Goal: Task Accomplishment & Management: Complete application form

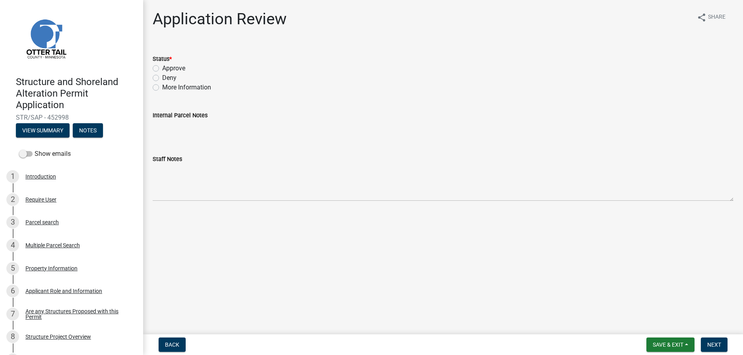
scroll to position [243, 0]
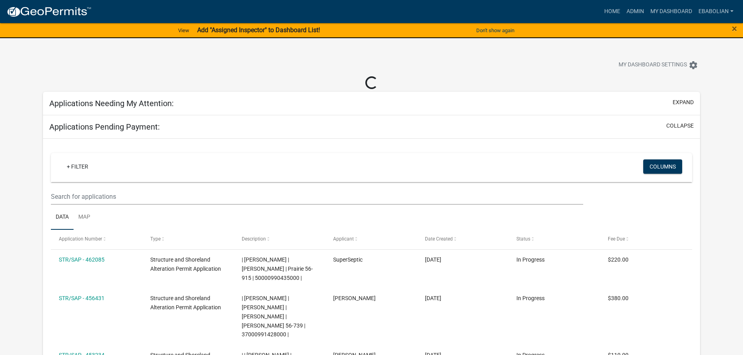
select select "3: 100"
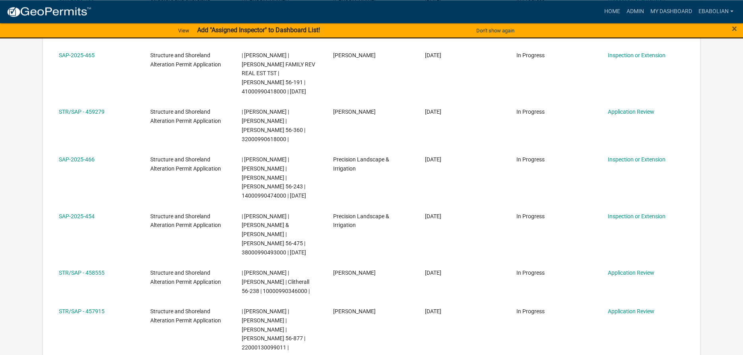
scroll to position [487, 0]
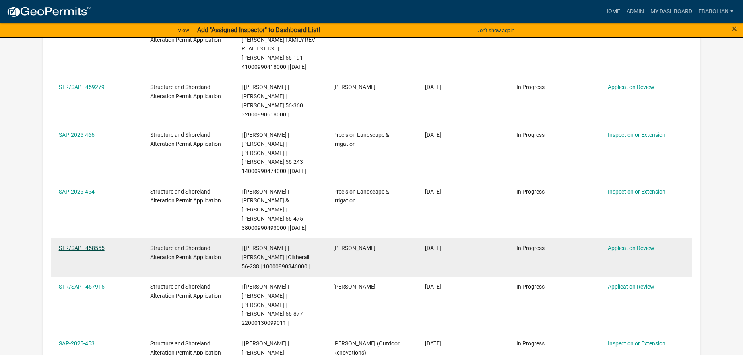
click at [88, 245] on link "STR/SAP - 458555" at bounding box center [82, 248] width 46 height 6
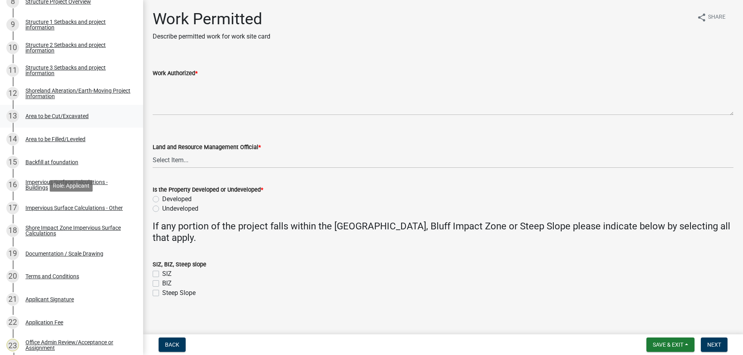
scroll to position [324, 0]
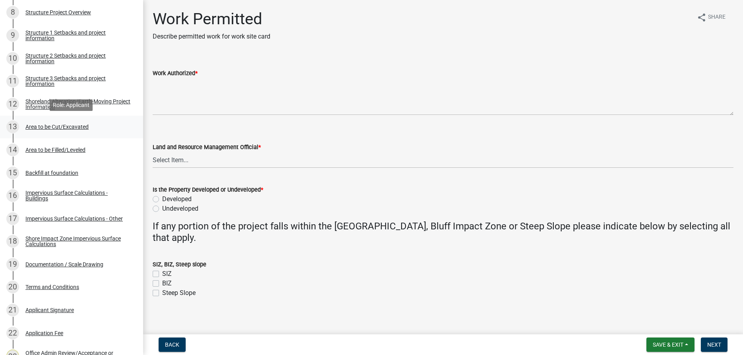
click at [76, 127] on div "Area to be Cut/Excavated" at bounding box center [56, 127] width 63 height 6
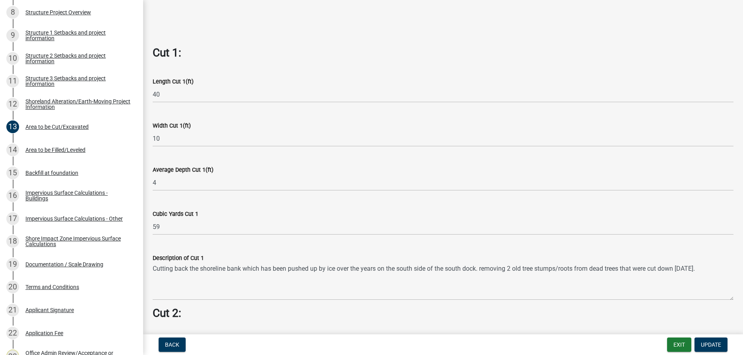
scroll to position [453, 0]
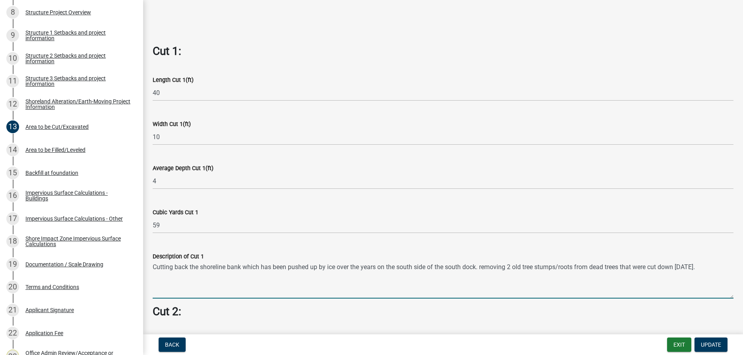
drag, startPoint x: 714, startPoint y: 268, endPoint x: 156, endPoint y: 266, distance: 557.4
click at [153, 267] on textarea "Cutting back the shoreline bank which has been pushed up by ice over the years …" at bounding box center [443, 279] width 581 height 37
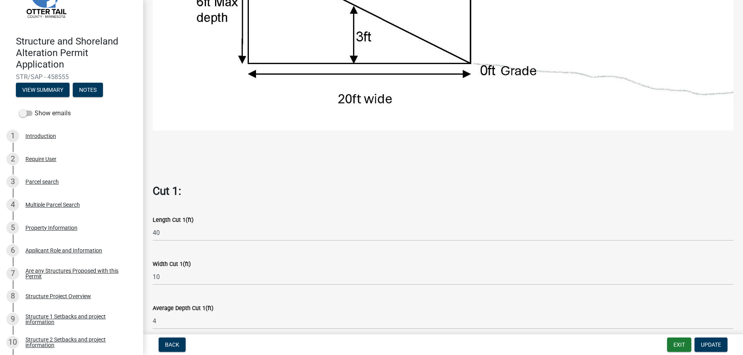
scroll to position [227, 0]
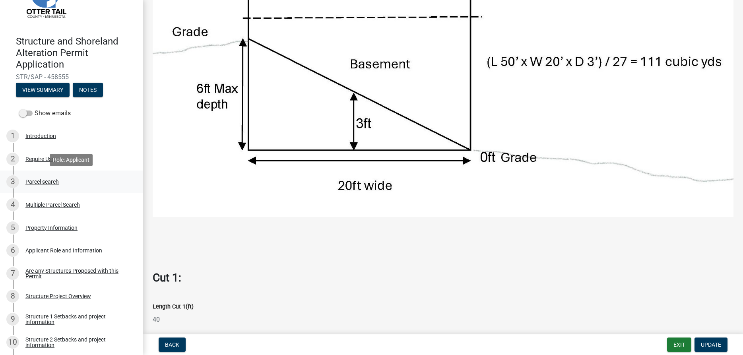
click at [46, 181] on div "Parcel search" at bounding box center [41, 182] width 33 height 6
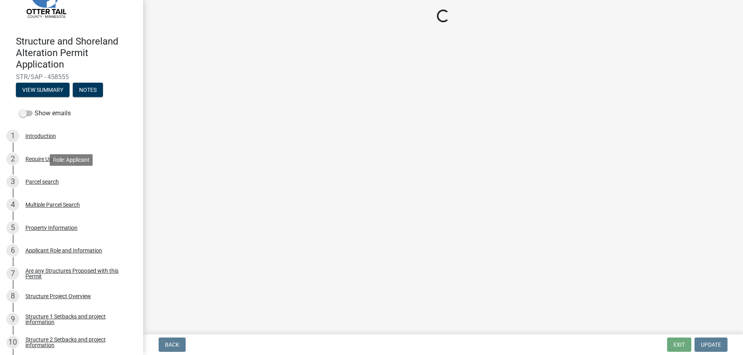
scroll to position [0, 0]
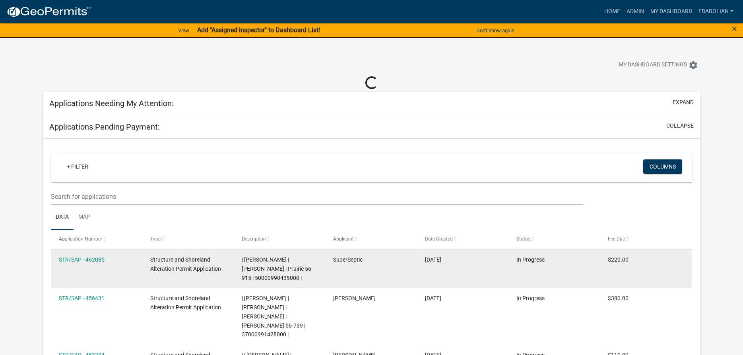
select select "3: 100"
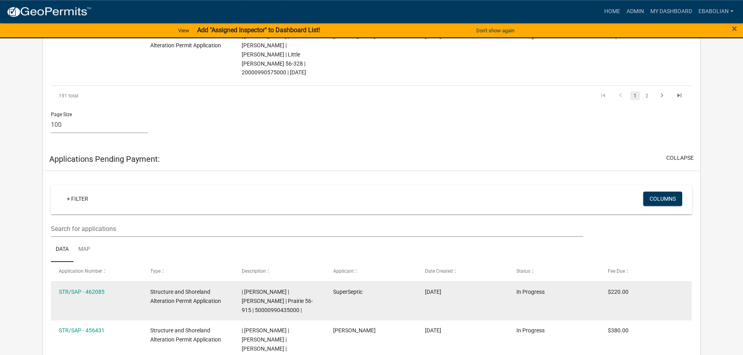
scroll to position [5432, 0]
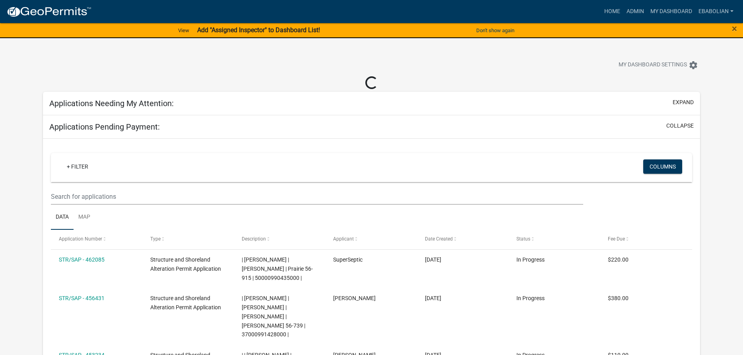
select select "3: 100"
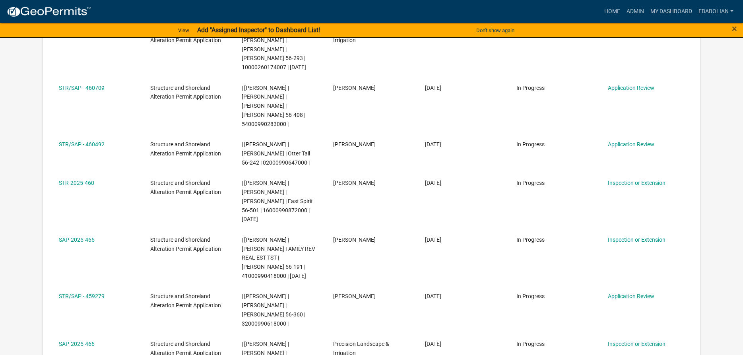
scroll to position [284, 0]
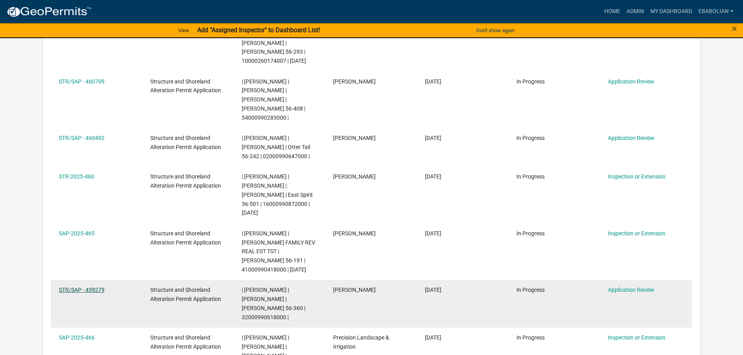
click at [79, 287] on link "STR/SAP - 459279" at bounding box center [82, 290] width 46 height 6
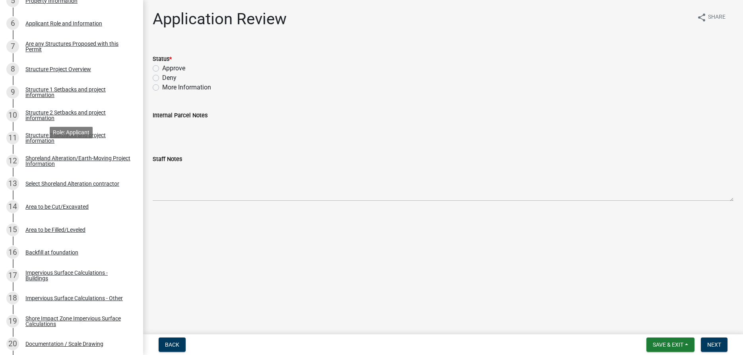
scroll to position [284, 0]
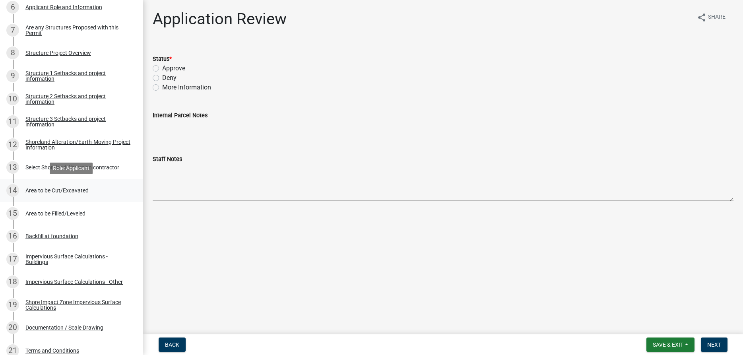
click at [50, 188] on div "Area to be Cut/Excavated" at bounding box center [56, 191] width 63 height 6
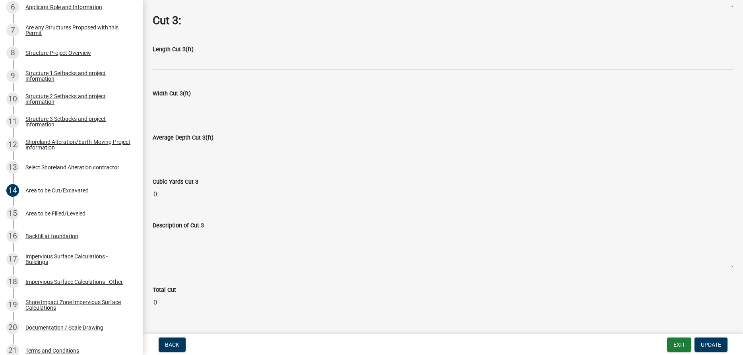
scroll to position [1022, 0]
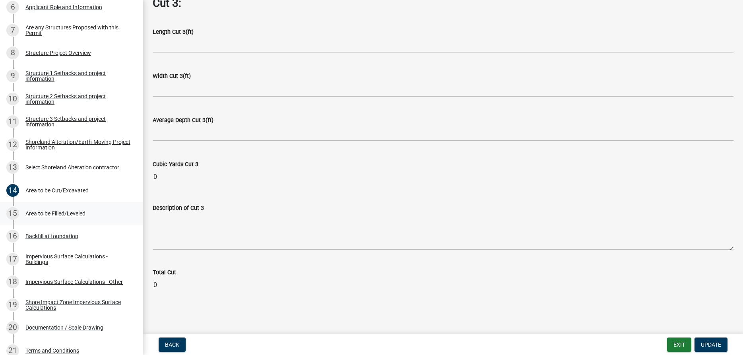
click at [69, 213] on div "Area to be Filled/Leveled" at bounding box center [55, 214] width 60 height 6
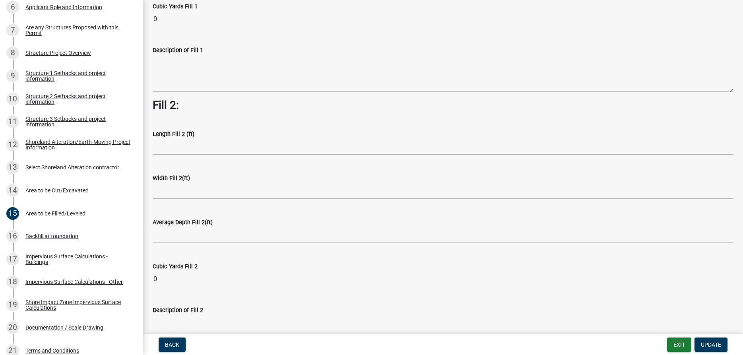
scroll to position [0, 0]
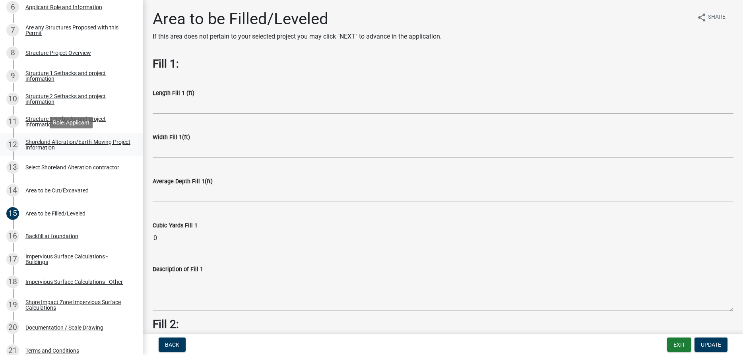
click at [41, 145] on div "Shoreland Alteration/Earth-Moving Project Information" at bounding box center [77, 144] width 105 height 11
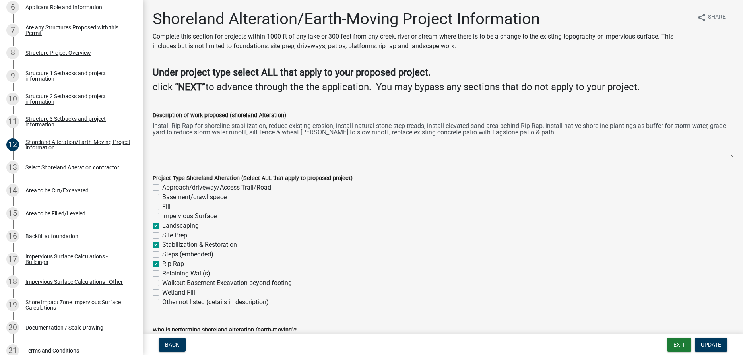
drag, startPoint x: 153, startPoint y: 126, endPoint x: 542, endPoint y: 177, distance: 392.2
click at [542, 157] on textarea "Install Rip Rap for shoreline stabilization, reduce existing erosion, install n…" at bounding box center [443, 138] width 581 height 37
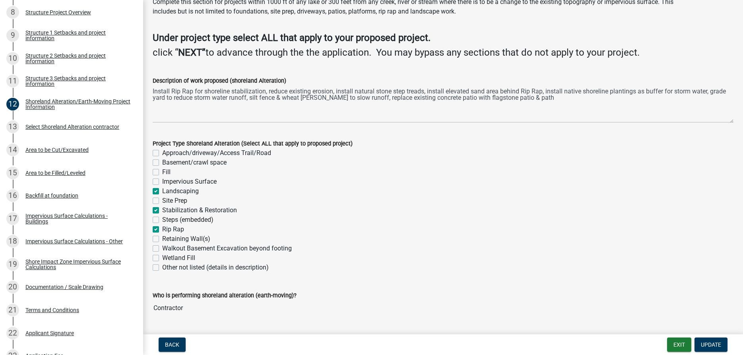
scroll to position [57, 0]
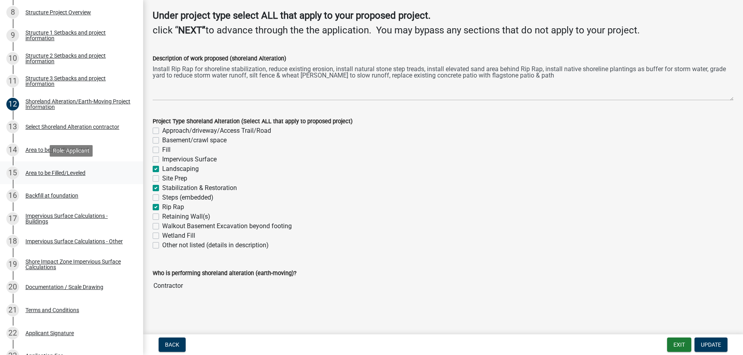
click at [70, 171] on div "Area to be Filled/Leveled" at bounding box center [55, 173] width 60 height 6
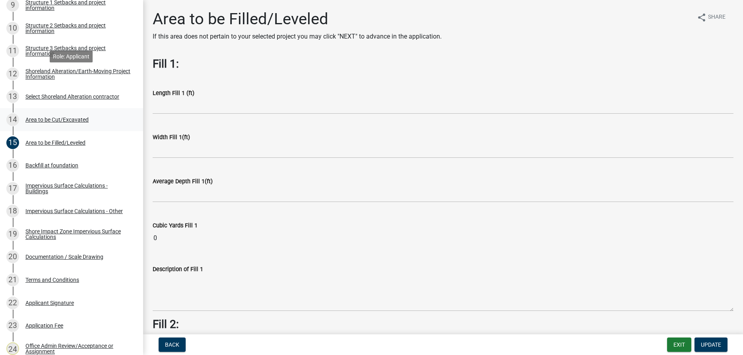
scroll to position [365, 0]
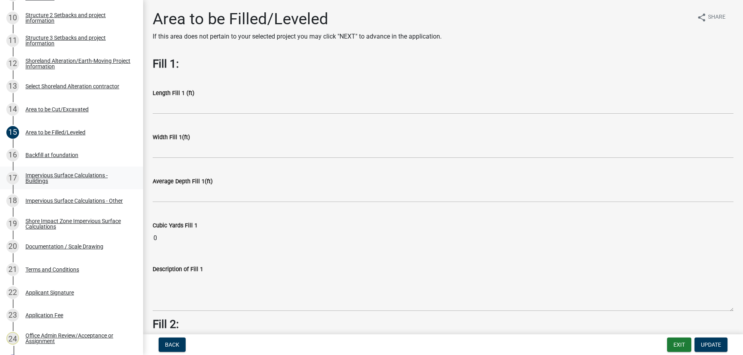
click at [41, 177] on div "Impervious Surface Calculations - Buildings" at bounding box center [77, 178] width 105 height 11
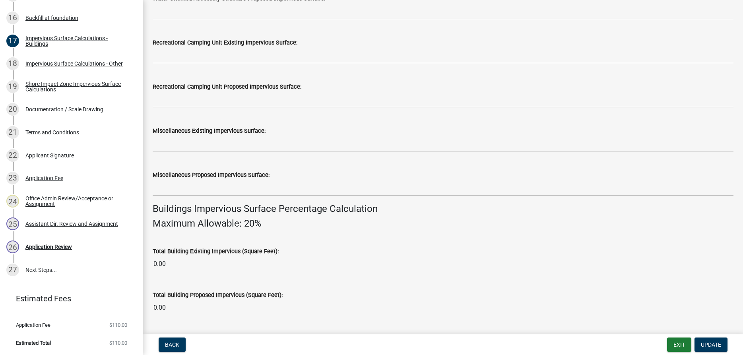
scroll to position [320, 0]
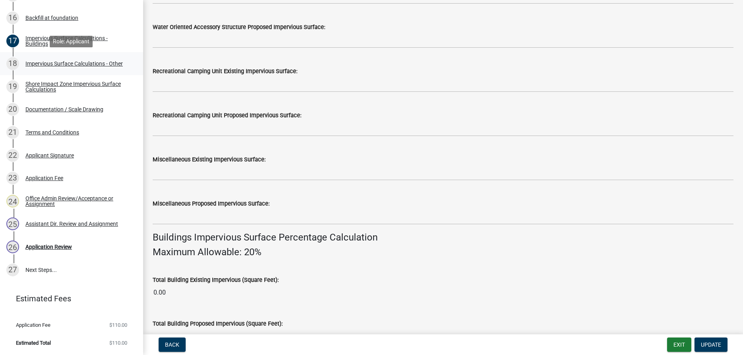
click at [48, 63] on div "Impervious Surface Calculations - Other" at bounding box center [73, 64] width 97 height 6
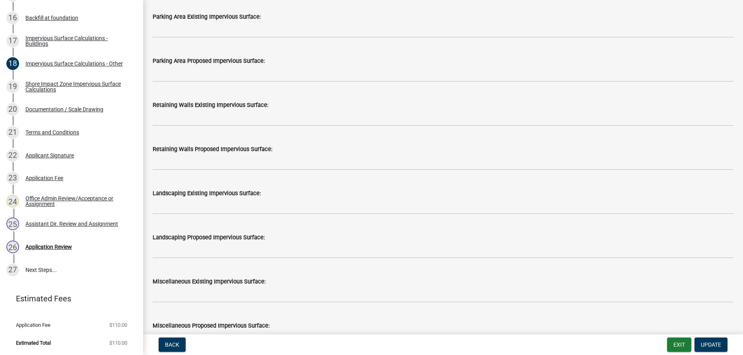
scroll to position [550, 0]
click at [52, 88] on div "Shore Impact Zone Impervious Surface Calculations" at bounding box center [77, 86] width 105 height 11
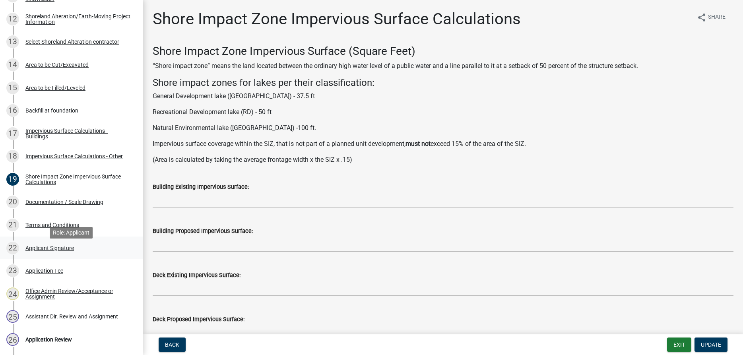
scroll to position [381, 0]
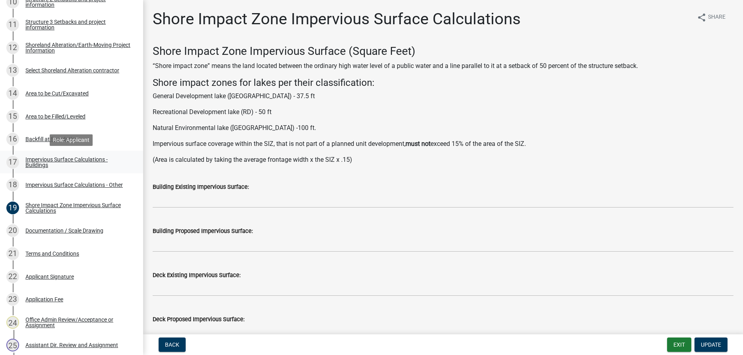
click at [34, 166] on div "Impervious Surface Calculations - Buildings" at bounding box center [77, 162] width 105 height 11
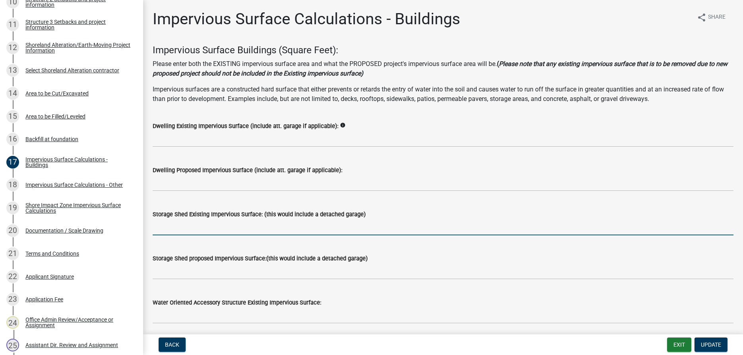
click at [175, 231] on input "text" at bounding box center [443, 227] width 581 height 16
type input "1460"
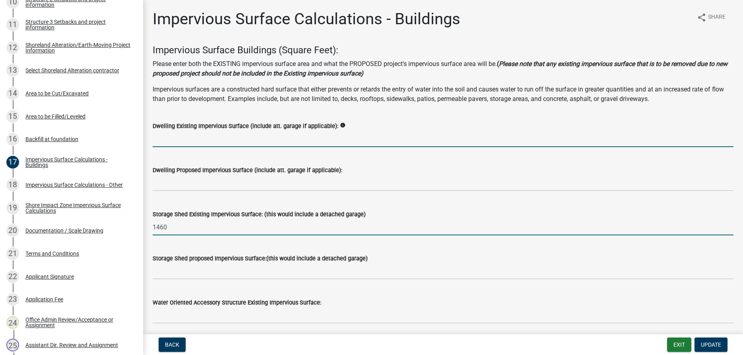
click at [168, 142] on input "text" at bounding box center [443, 139] width 581 height 16
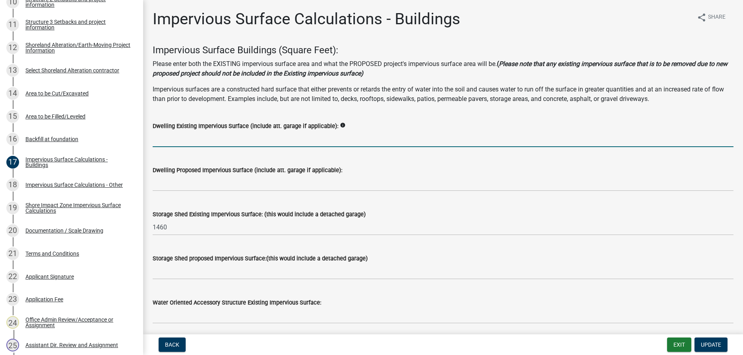
click at [180, 141] on input "text" at bounding box center [443, 139] width 581 height 16
type input "3486"
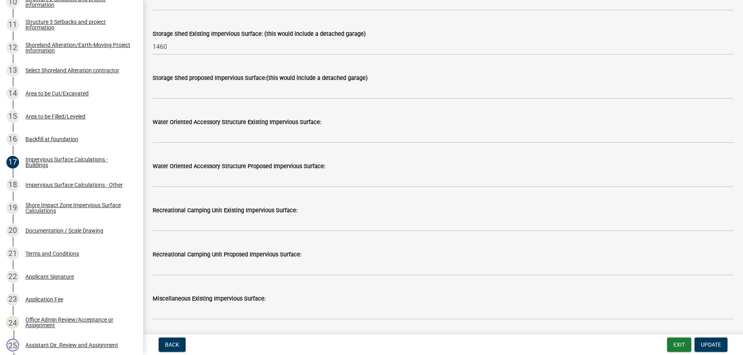
scroll to position [181, 0]
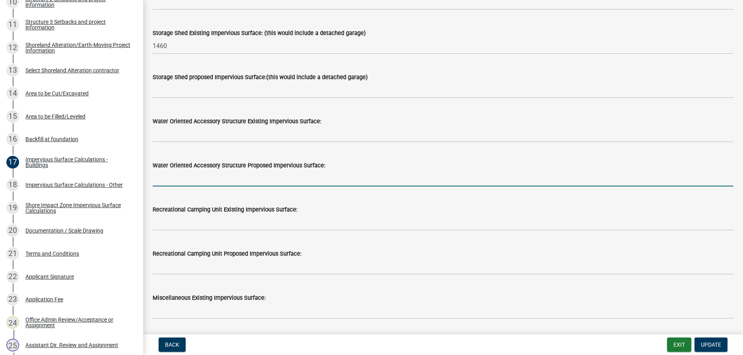
click at [169, 177] on input "text" at bounding box center [443, 178] width 581 height 16
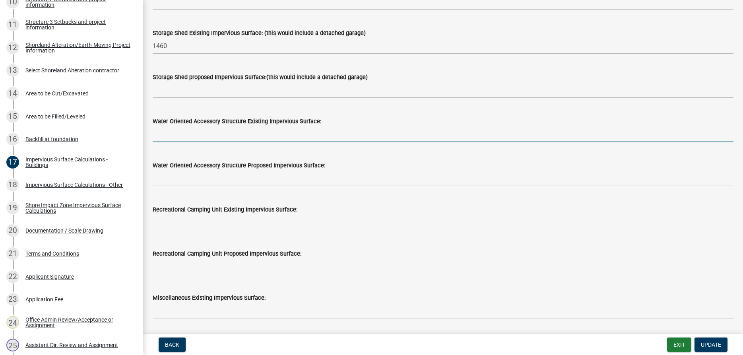
click at [174, 136] on input "text" at bounding box center [443, 134] width 581 height 16
type input "120"
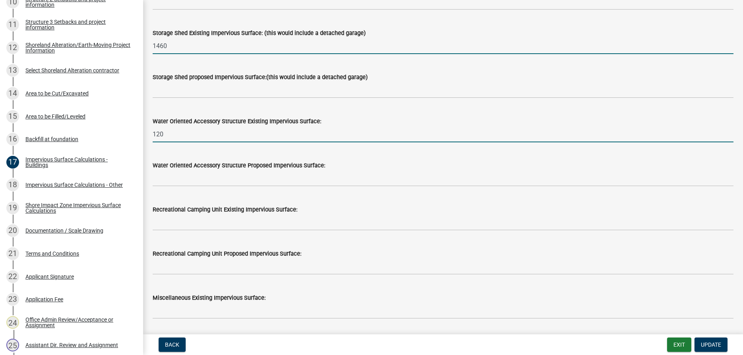
click at [179, 46] on input "1460" at bounding box center [443, 46] width 581 height 16
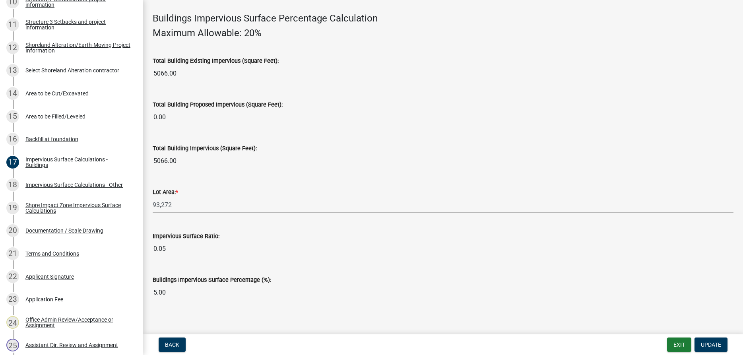
scroll to position [546, 0]
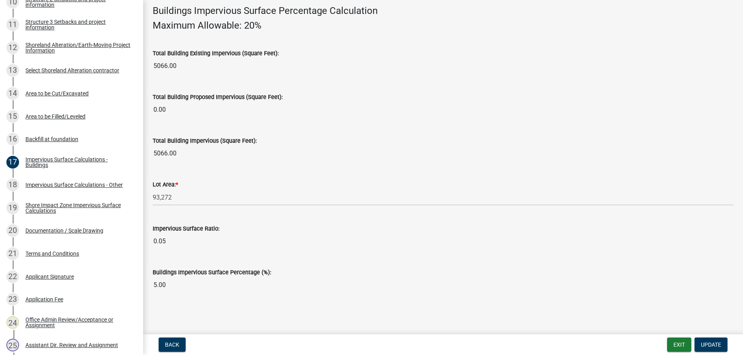
type input "1340"
click at [709, 345] on span "Update" at bounding box center [711, 345] width 20 height 6
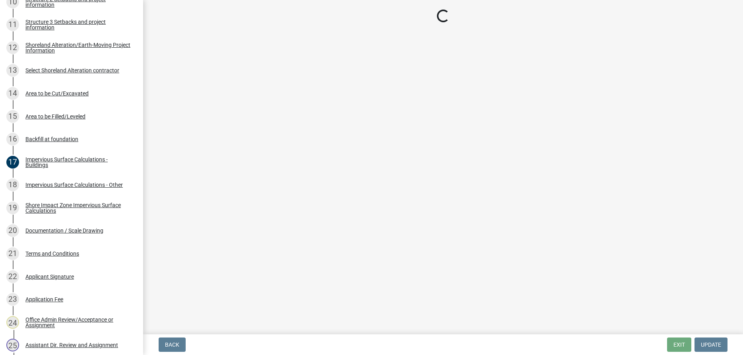
select select "f66be788-4dd6-459d-a9ec-6d83f4dfb709"
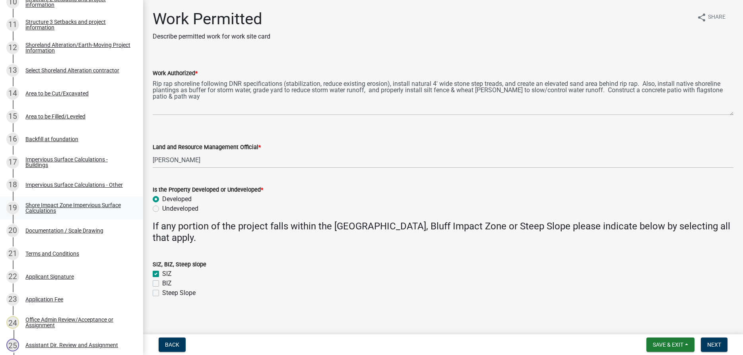
click at [54, 208] on div "Shore Impact Zone Impervious Surface Calculations" at bounding box center [77, 207] width 105 height 11
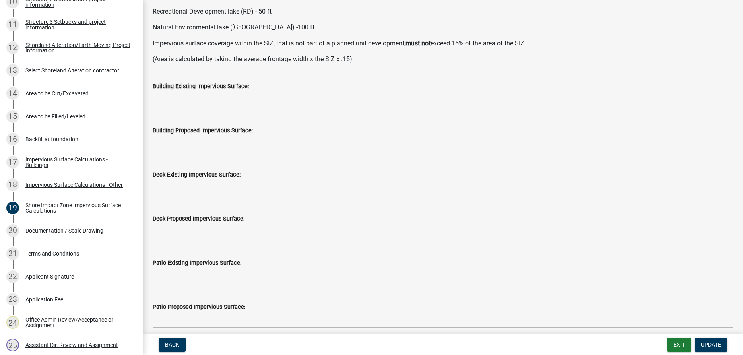
scroll to position [91, 0]
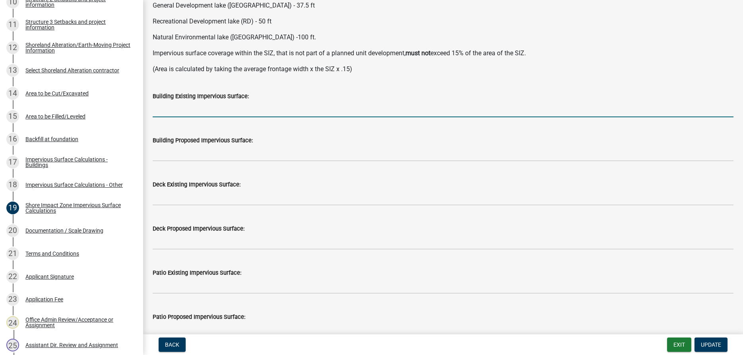
click at [174, 108] on input "text" at bounding box center [443, 109] width 581 height 16
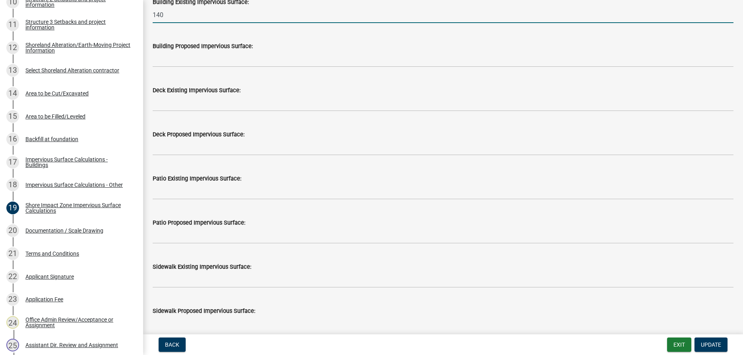
scroll to position [181, 0]
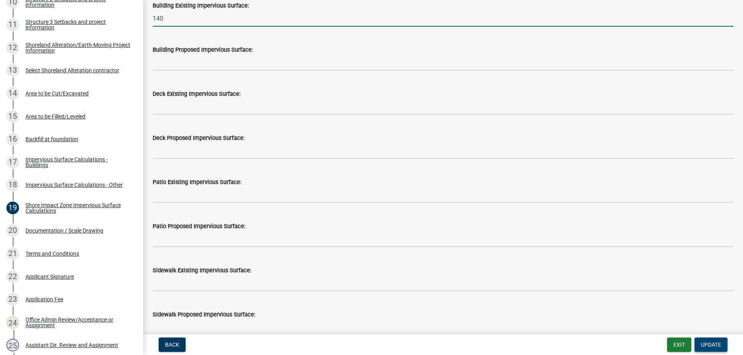
type input "140"
click at [708, 344] on span "Update" at bounding box center [711, 345] width 20 height 6
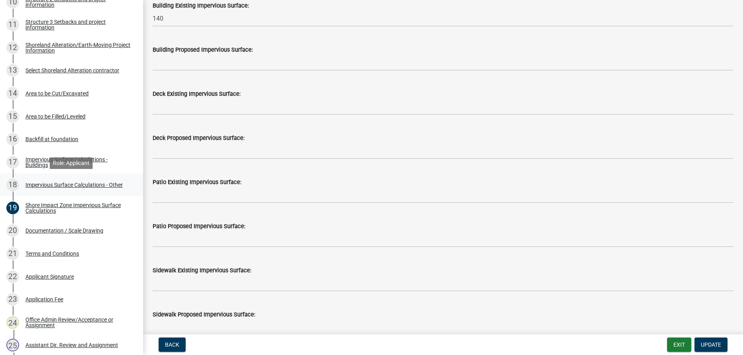
click at [85, 181] on div "18 Impervious Surface Calculations - Other" at bounding box center [68, 185] width 124 height 13
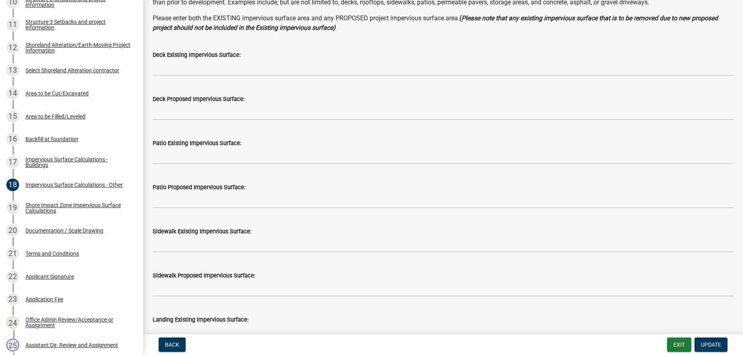
scroll to position [91, 0]
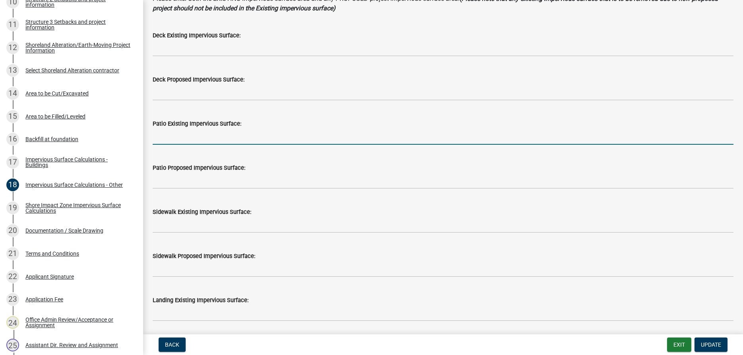
click at [202, 138] on input "text" at bounding box center [443, 136] width 581 height 16
type input "848"
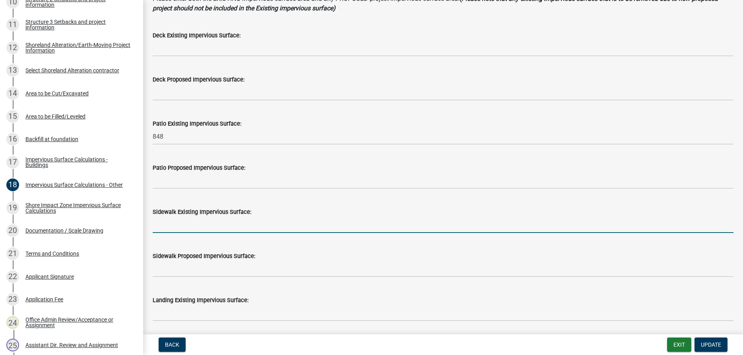
click at [190, 227] on input "text" at bounding box center [443, 225] width 581 height 16
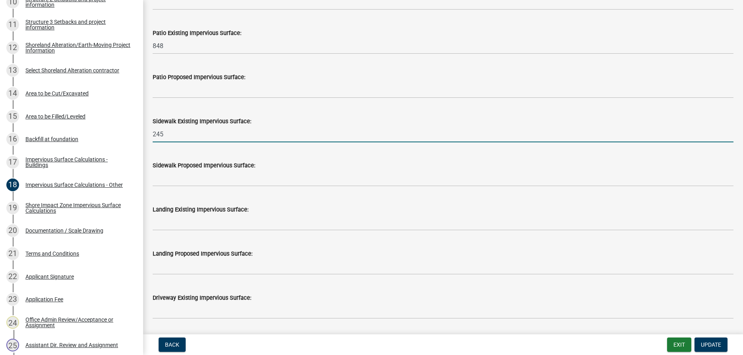
type input "245"
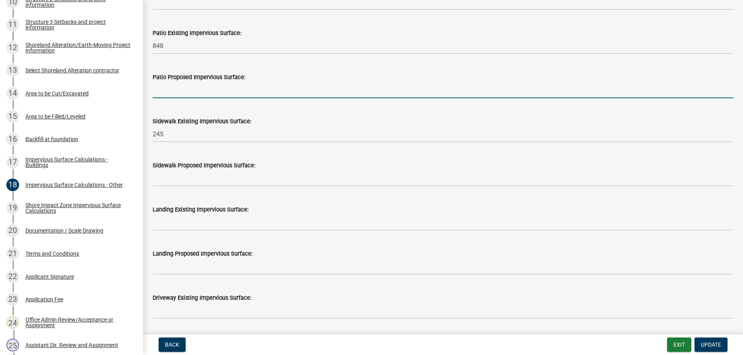
click at [206, 91] on input "text" at bounding box center [443, 90] width 581 height 16
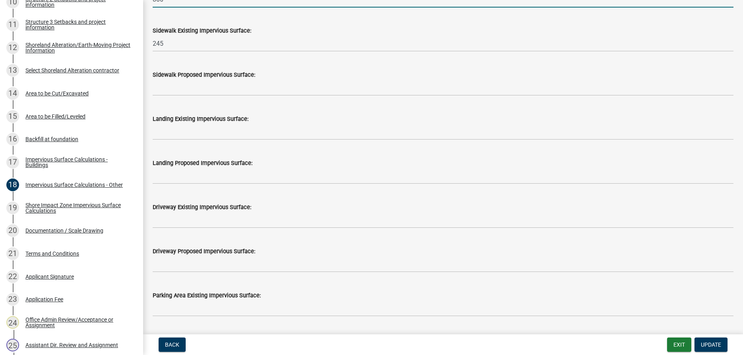
type input "800"
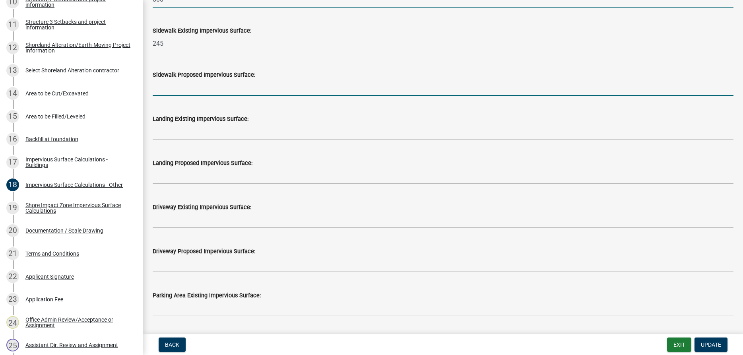
click at [213, 89] on input "text" at bounding box center [443, 88] width 581 height 16
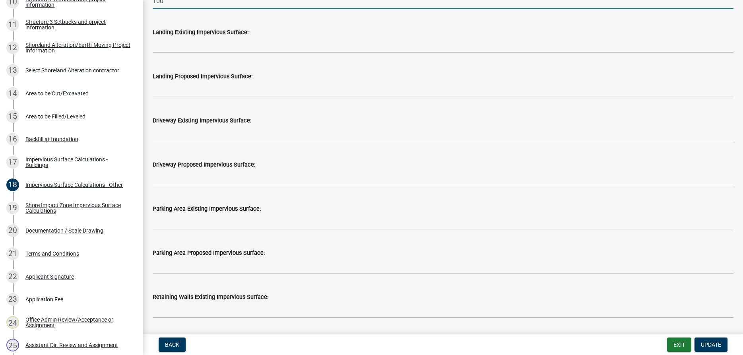
scroll to position [363, 0]
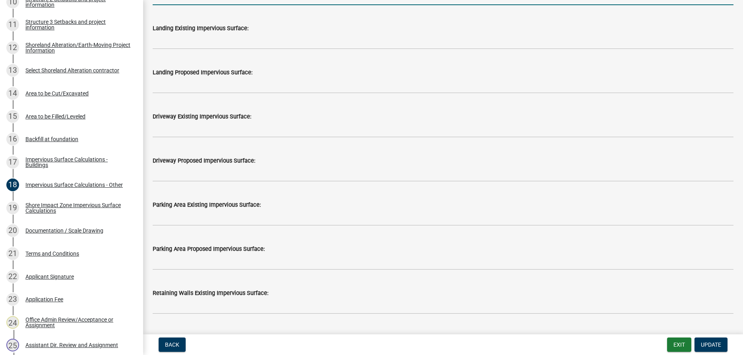
type input "100"
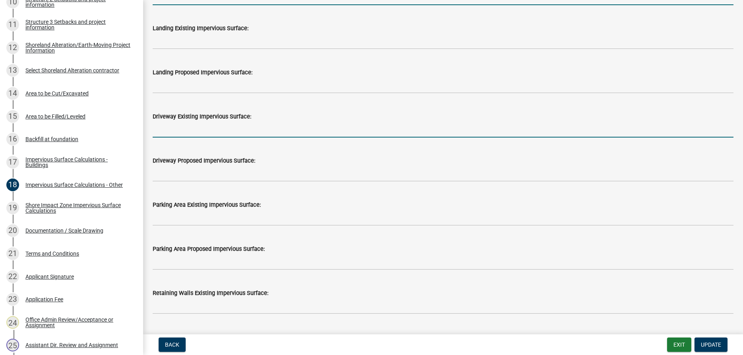
click at [196, 126] on input "text" at bounding box center [443, 129] width 581 height 16
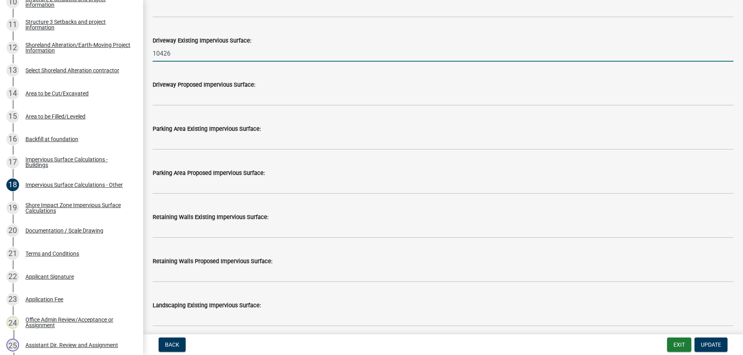
scroll to position [453, 0]
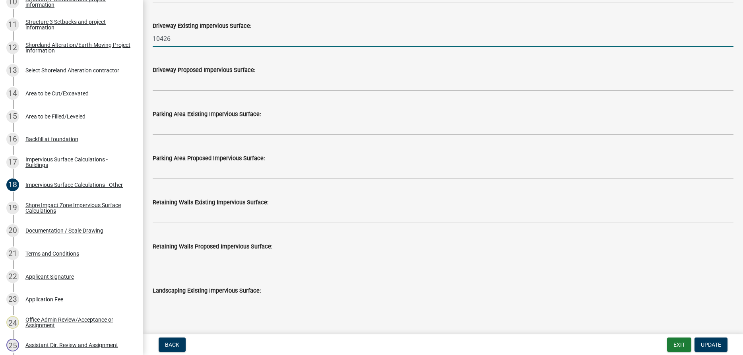
type input "10426"
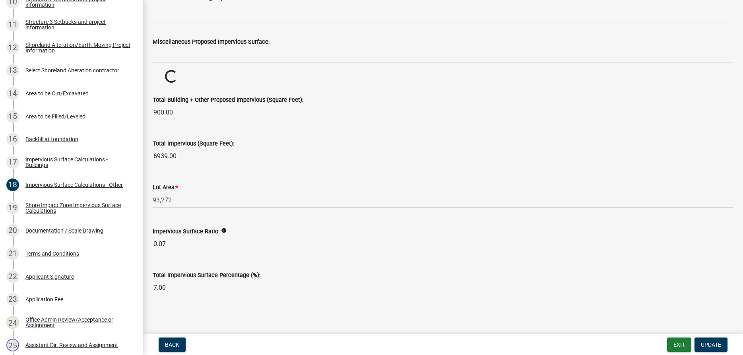
scroll to position [837, 0]
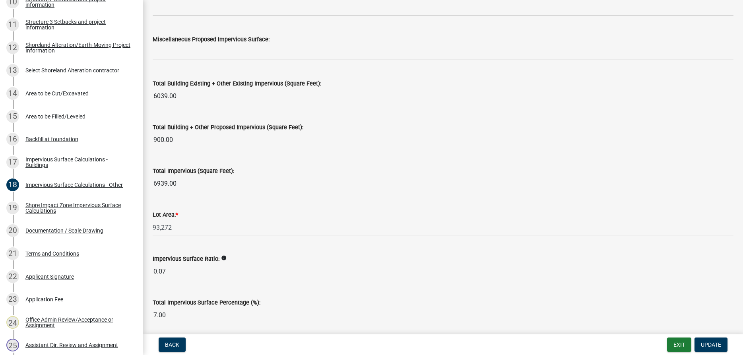
type input "16465.00"
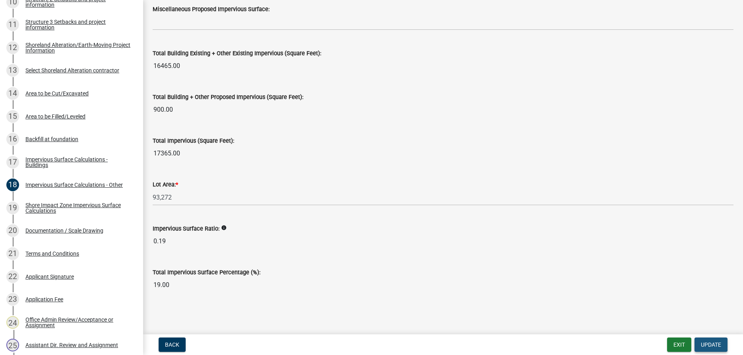
click at [707, 342] on span "Update" at bounding box center [711, 345] width 20 height 6
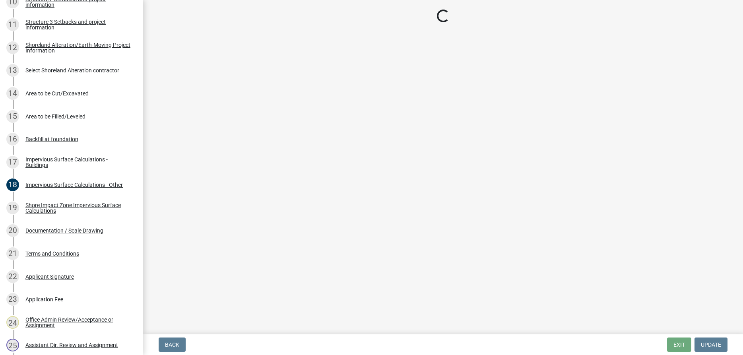
select select "f66be788-4dd6-459d-a9ec-6d83f4dfb709"
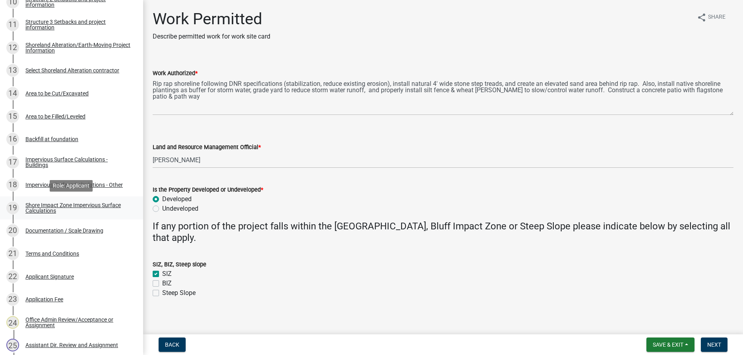
click at [54, 205] on div "Shore Impact Zone Impervious Surface Calculations" at bounding box center [77, 207] width 105 height 11
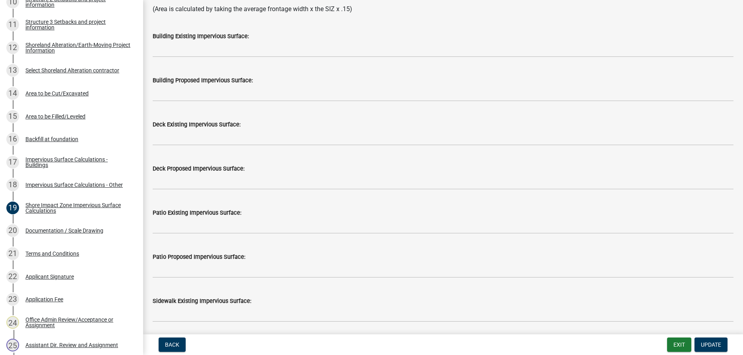
scroll to position [136, 0]
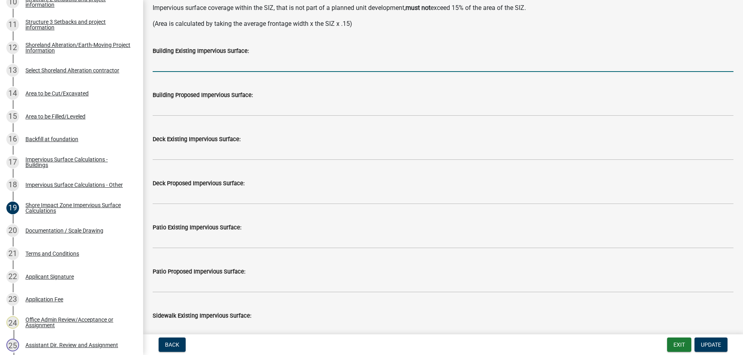
click at [188, 63] on input "text" at bounding box center [443, 64] width 581 height 16
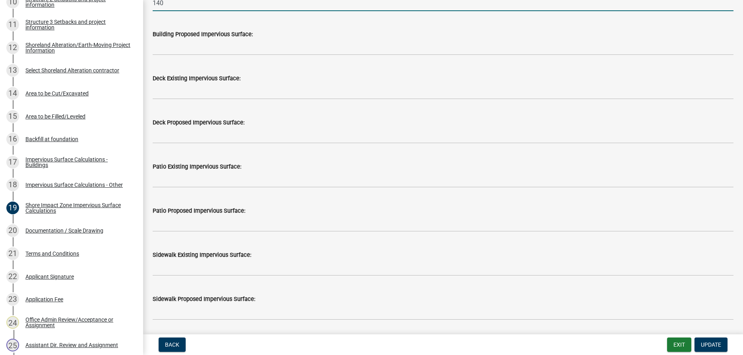
scroll to position [227, 0]
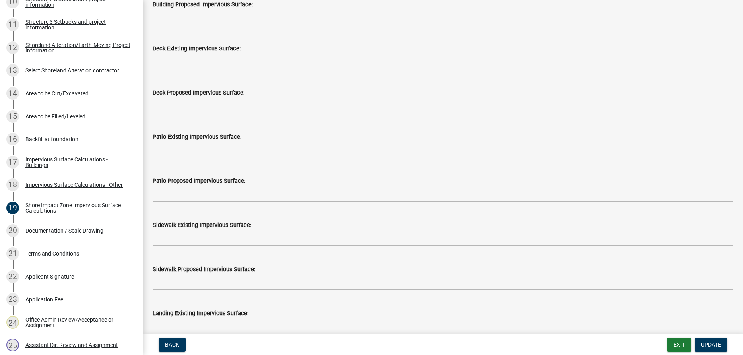
type input "140"
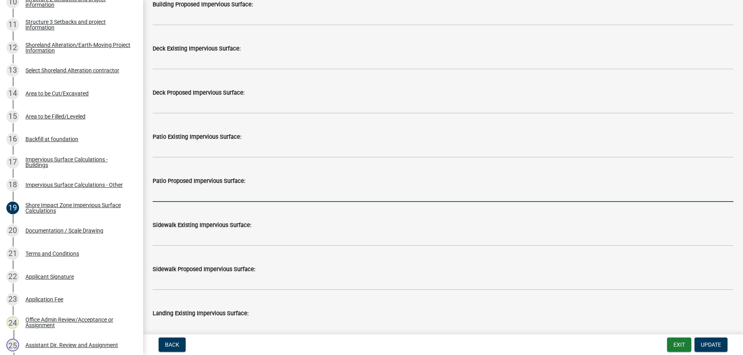
click at [177, 192] on input "text" at bounding box center [443, 194] width 581 height 16
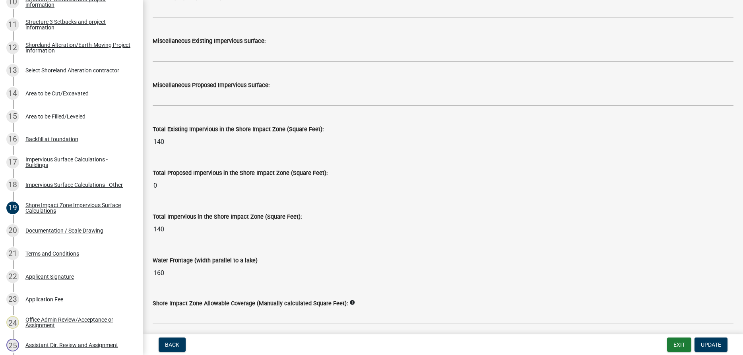
scroll to position [972, 0]
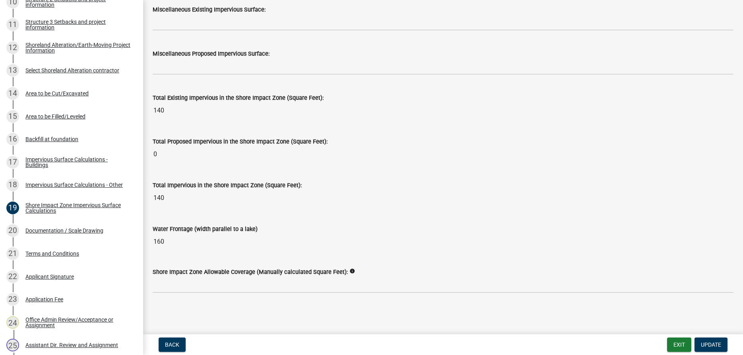
type input "800"
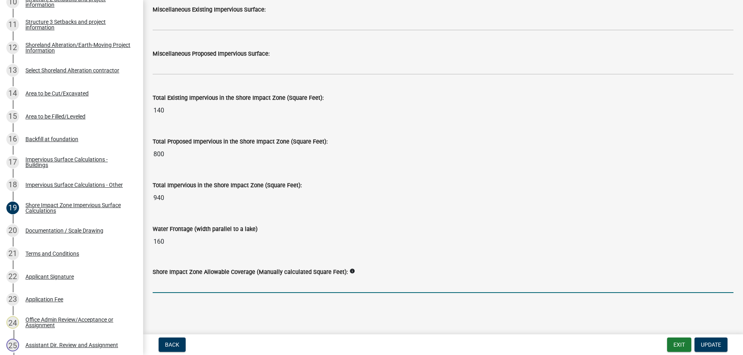
click at [179, 286] on input "text" at bounding box center [443, 285] width 581 height 16
type input "1125"
click at [709, 342] on span "Update" at bounding box center [711, 345] width 20 height 6
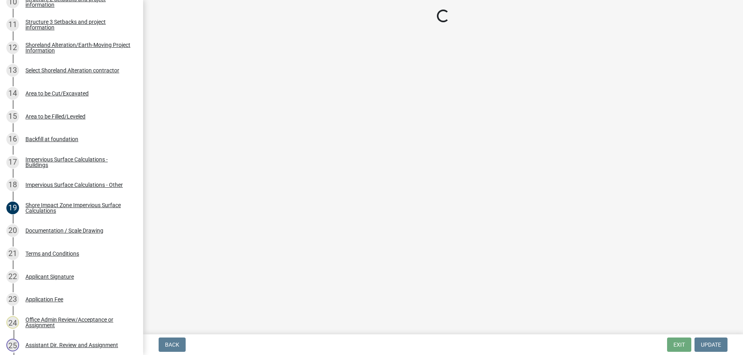
select select "f66be788-4dd6-459d-a9ec-6d83f4dfb709"
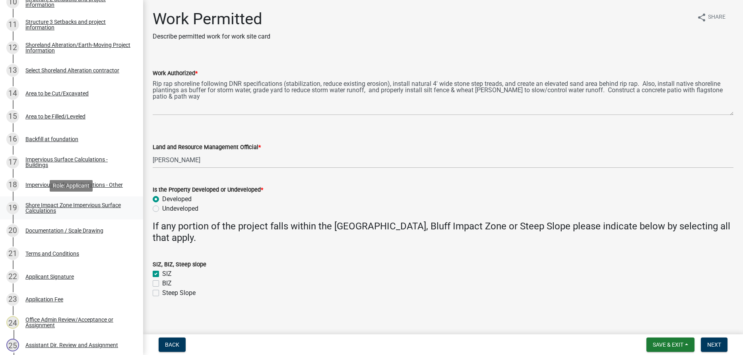
click at [46, 208] on div "Shore Impact Zone Impervious Surface Calculations" at bounding box center [77, 207] width 105 height 11
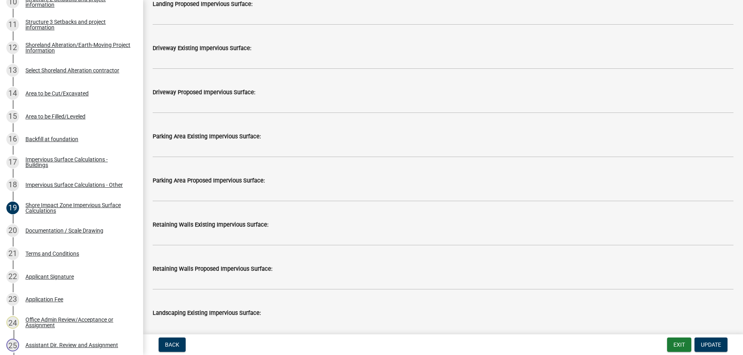
scroll to position [473, 0]
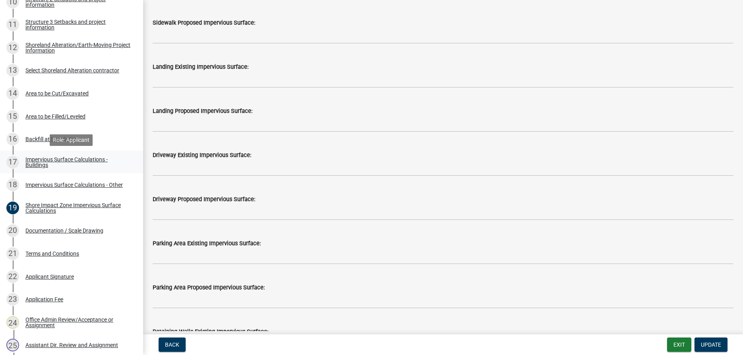
click at [42, 161] on div "Impervious Surface Calculations - Buildings" at bounding box center [77, 162] width 105 height 11
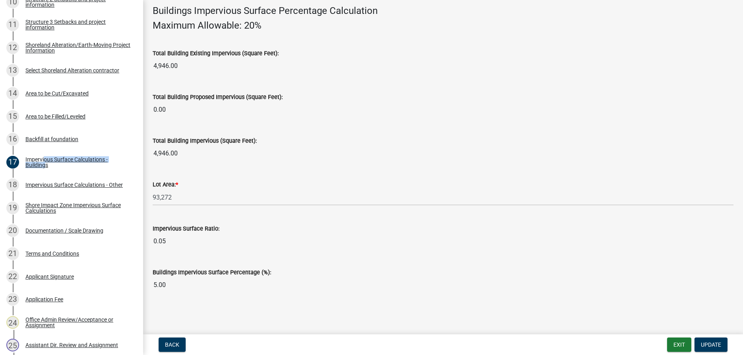
scroll to position [274, 0]
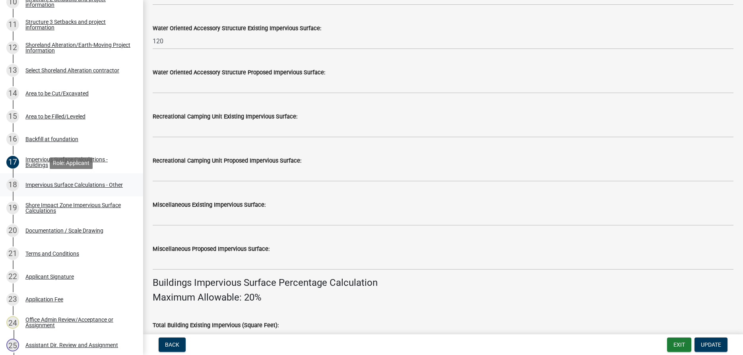
click at [94, 189] on div "18 Impervious Surface Calculations - Other" at bounding box center [68, 185] width 124 height 13
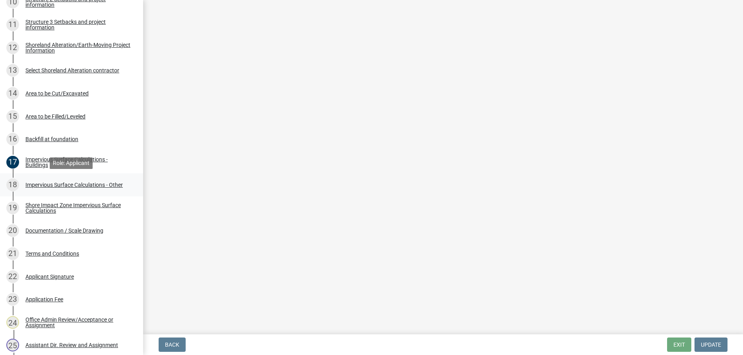
scroll to position [0, 0]
click at [37, 208] on div "Shore Impact Zone Impervious Surface Calculations" at bounding box center [77, 207] width 105 height 11
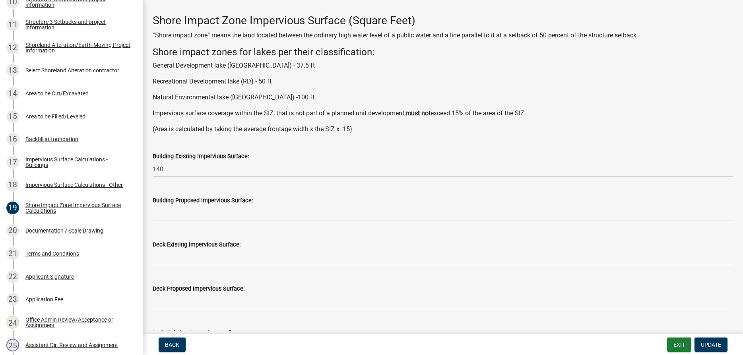
scroll to position [45, 0]
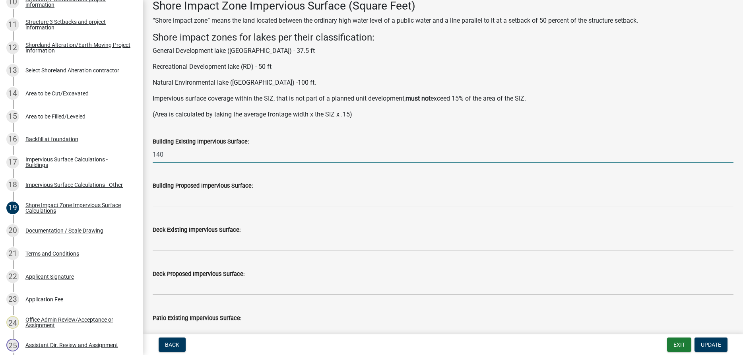
click at [169, 153] on input "140" at bounding box center [443, 154] width 581 height 16
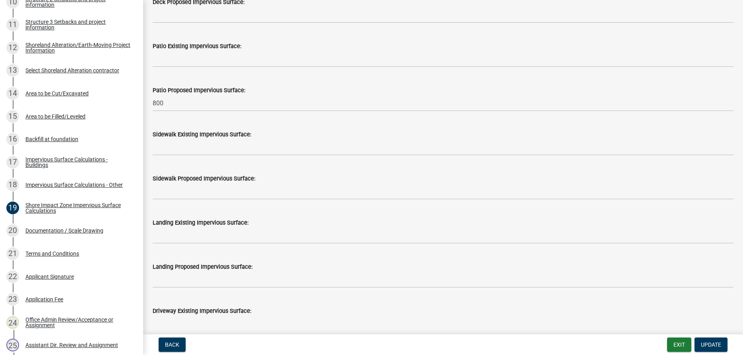
type input "120"
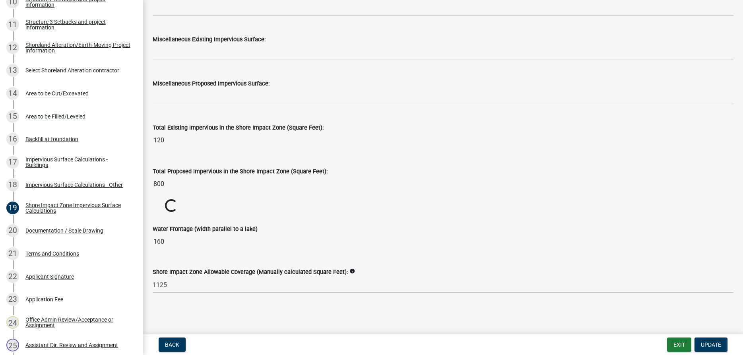
scroll to position [928, 0]
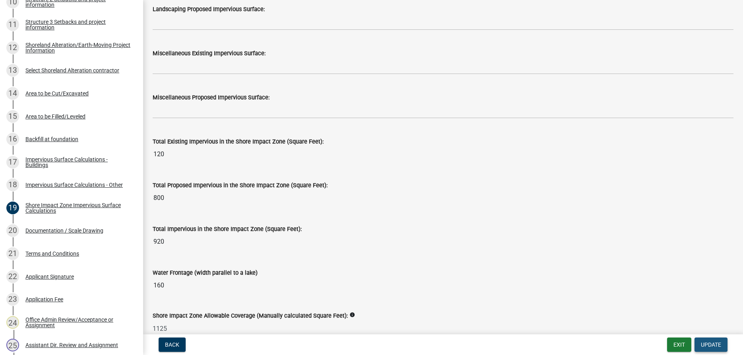
click at [706, 346] on span "Update" at bounding box center [711, 345] width 20 height 6
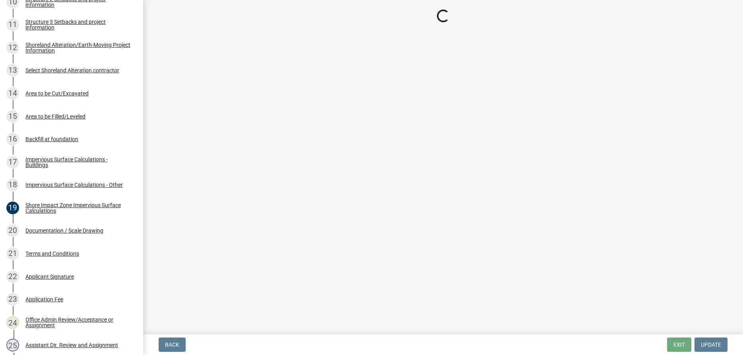
select select "f66be788-4dd6-459d-a9ec-6d83f4dfb709"
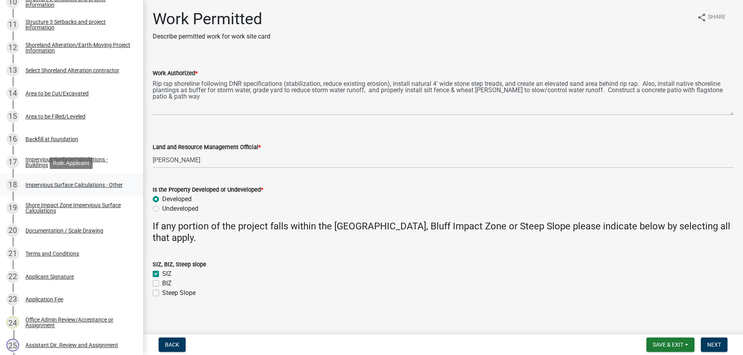
click at [37, 184] on div "Impervious Surface Calculations - Other" at bounding box center [73, 185] width 97 height 6
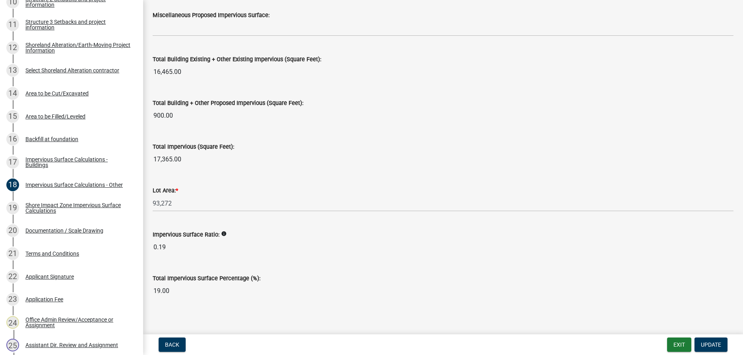
scroll to position [867, 0]
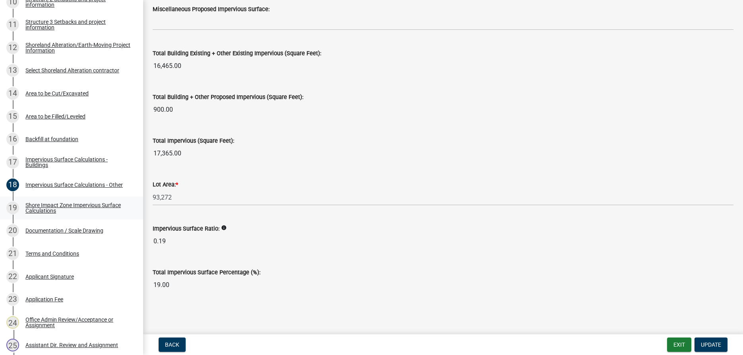
click at [43, 207] on div "Shore Impact Zone Impervious Surface Calculations" at bounding box center [77, 207] width 105 height 11
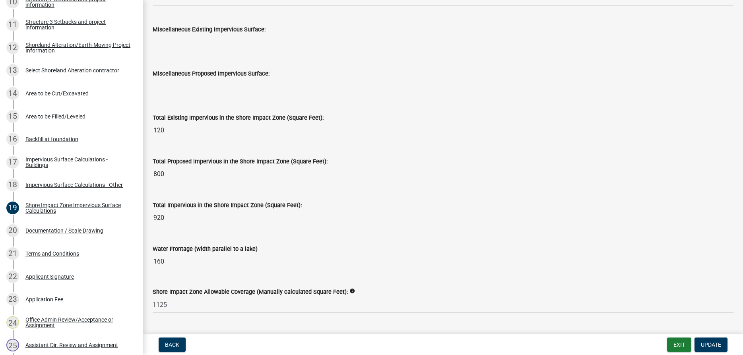
scroll to position [972, 0]
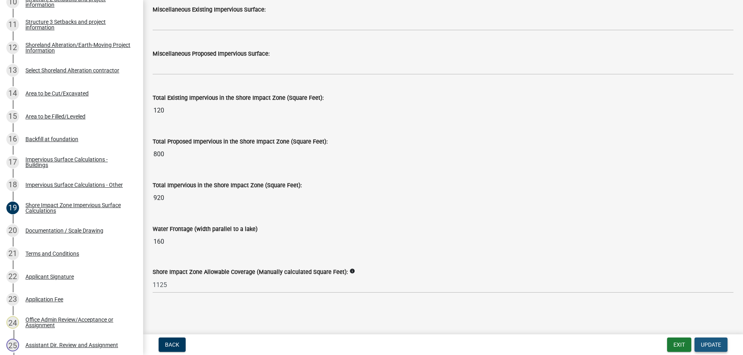
click at [707, 347] on span "Update" at bounding box center [711, 345] width 20 height 6
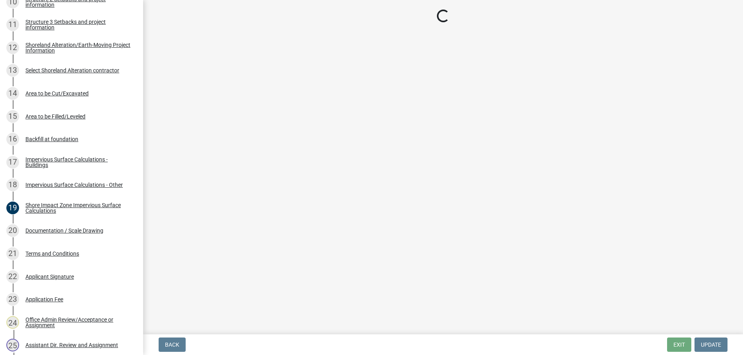
select select "f66be788-4dd6-459d-a9ec-6d83f4dfb709"
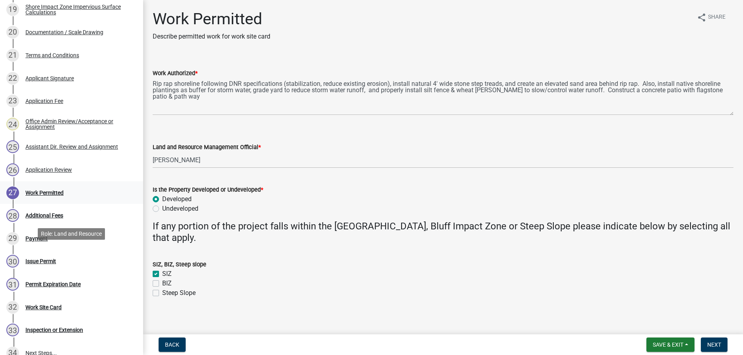
scroll to position [501, 0]
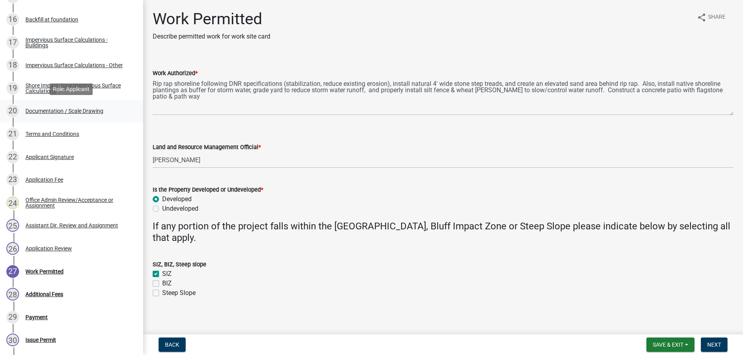
click at [100, 111] on div "Documentation / Scale Drawing" at bounding box center [64, 111] width 78 height 6
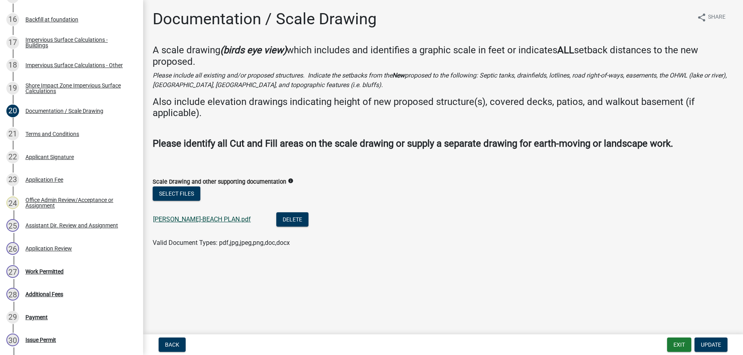
click at [196, 219] on link "[PERSON_NAME]-BEACH PLAN.pdf" at bounding box center [202, 219] width 98 height 8
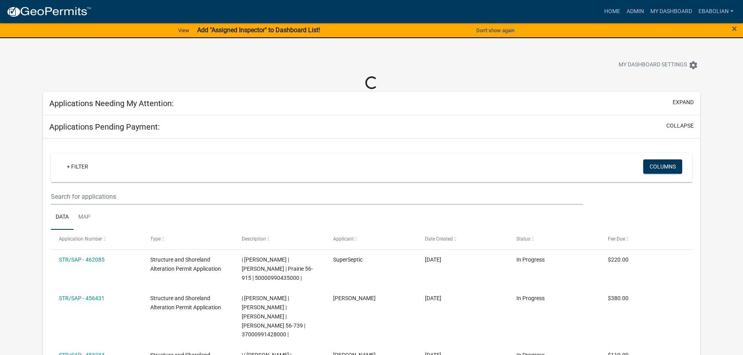
select select "3: 100"
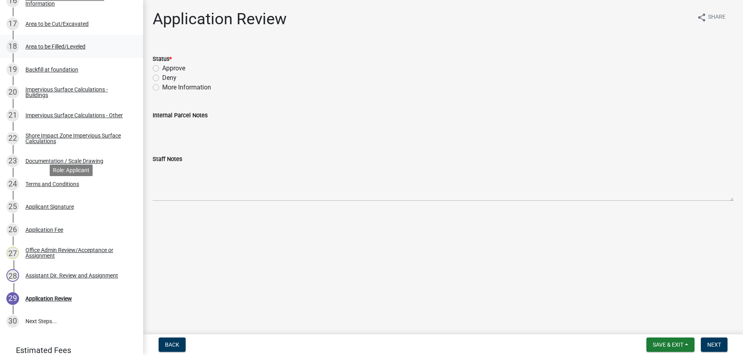
scroll to position [527, 0]
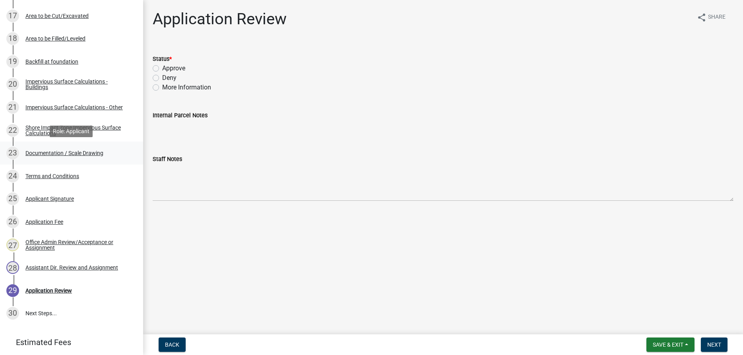
click at [91, 152] on div "Documentation / Scale Drawing" at bounding box center [64, 153] width 78 height 6
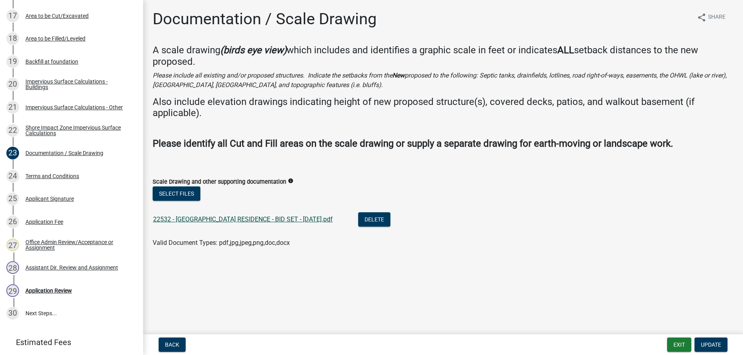
click at [218, 220] on link "22532 - [GEOGRAPHIC_DATA] RESIDENCE - BID SET - [DATE].pdf" at bounding box center [243, 219] width 180 height 8
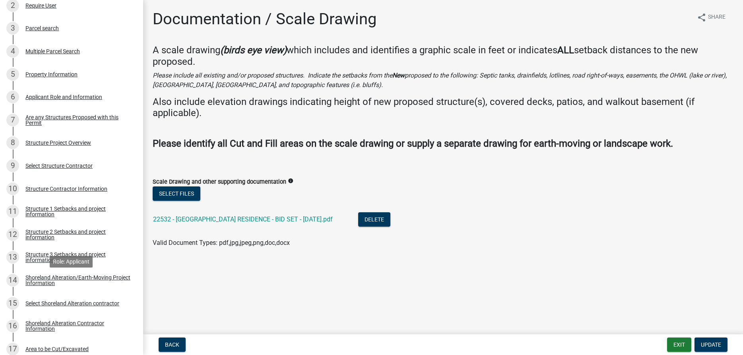
scroll to position [122, 0]
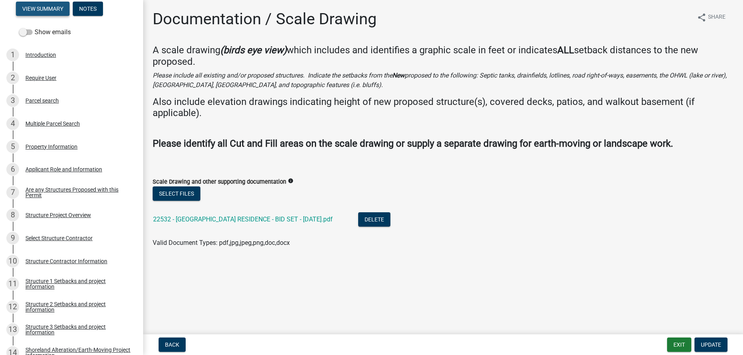
click at [43, 9] on button "View Summary" at bounding box center [43, 9] width 54 height 14
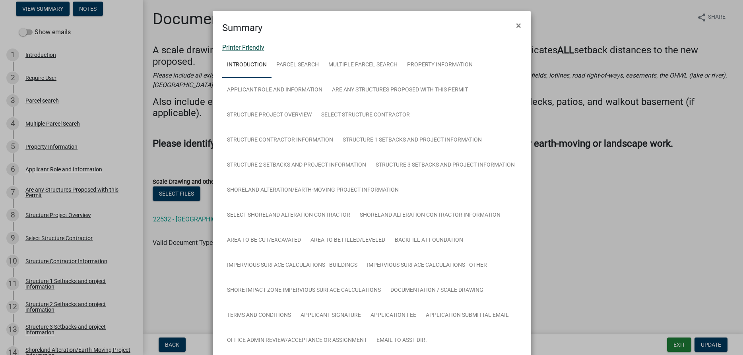
click at [258, 49] on link "Printer Friendly" at bounding box center [243, 48] width 42 height 8
